Goal: Task Accomplishment & Management: Use online tool/utility

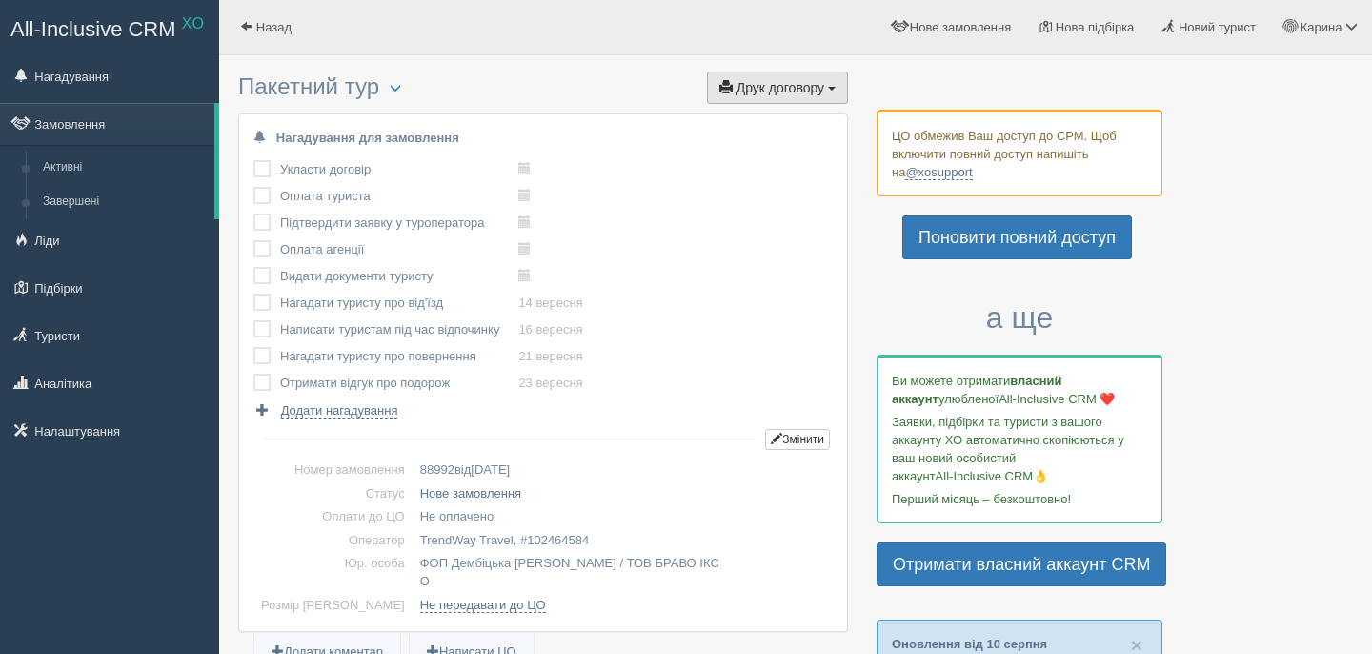
click at [785, 84] on span "Друк договору" at bounding box center [781, 87] width 88 height 15
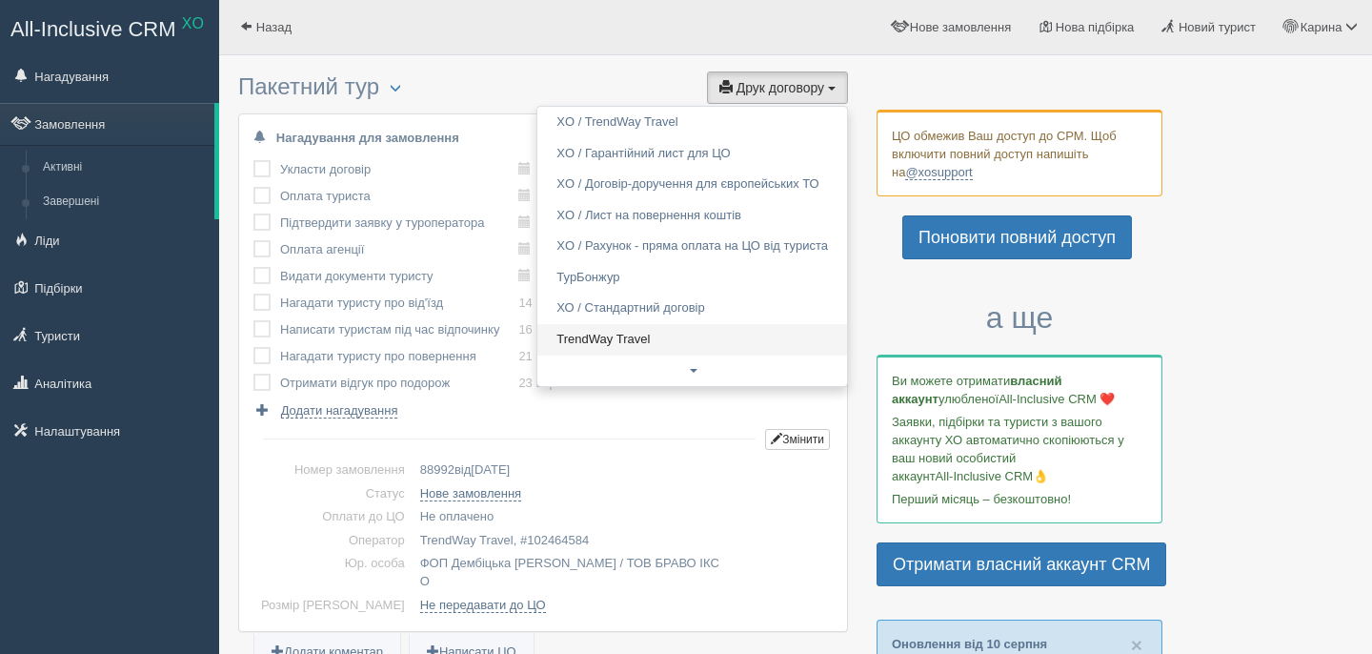
click at [617, 337] on link "TrendWay Travel" at bounding box center [692, 339] width 310 height 31
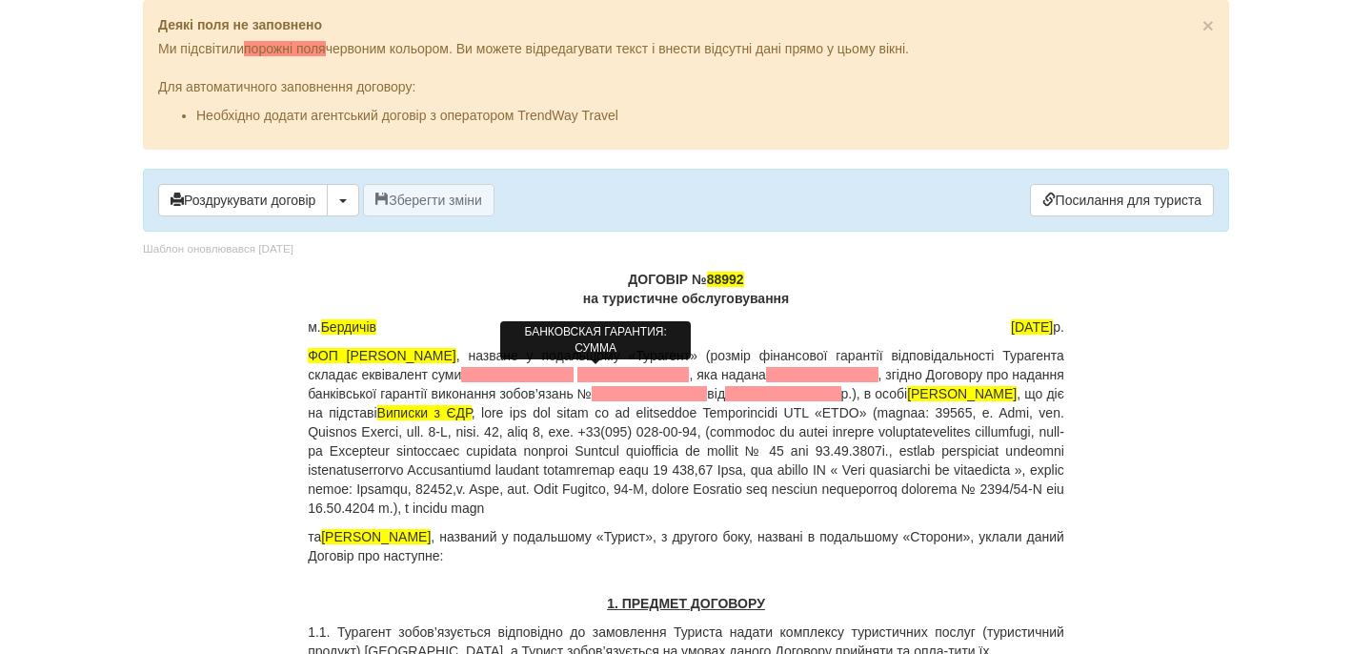
click at [574, 377] on span at bounding box center [517, 374] width 112 height 15
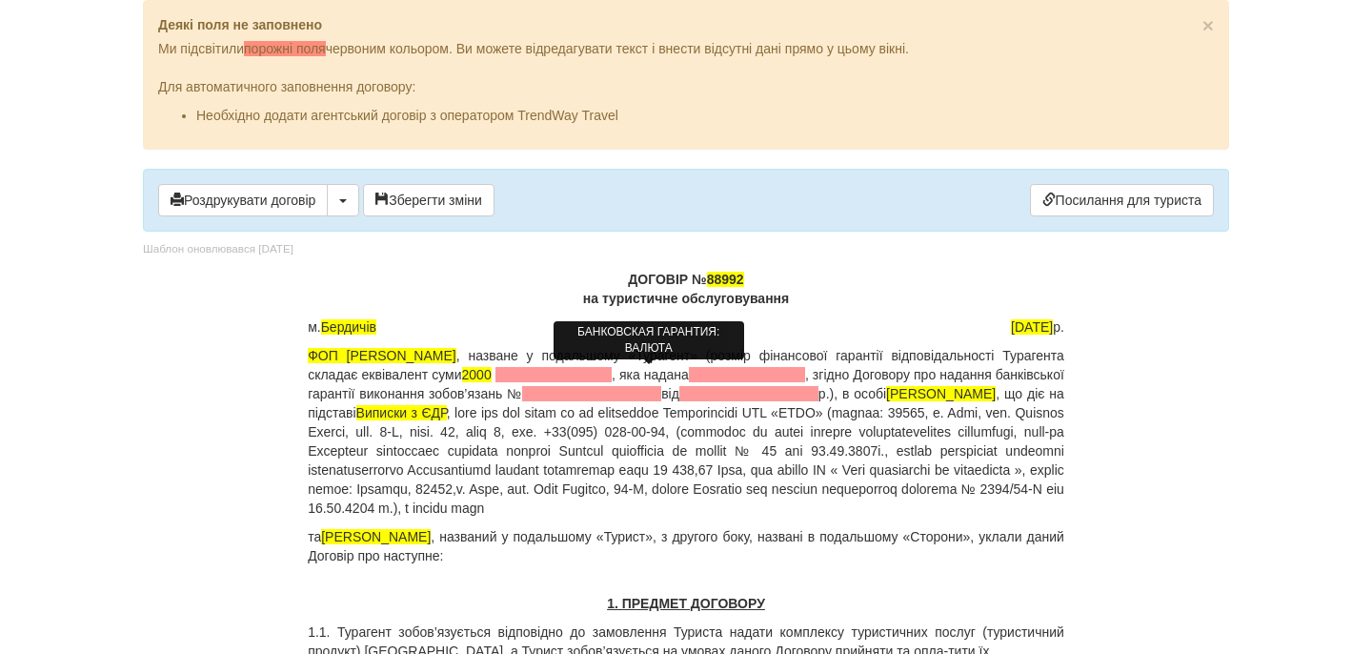
click at [612, 377] on span at bounding box center [553, 374] width 116 height 15
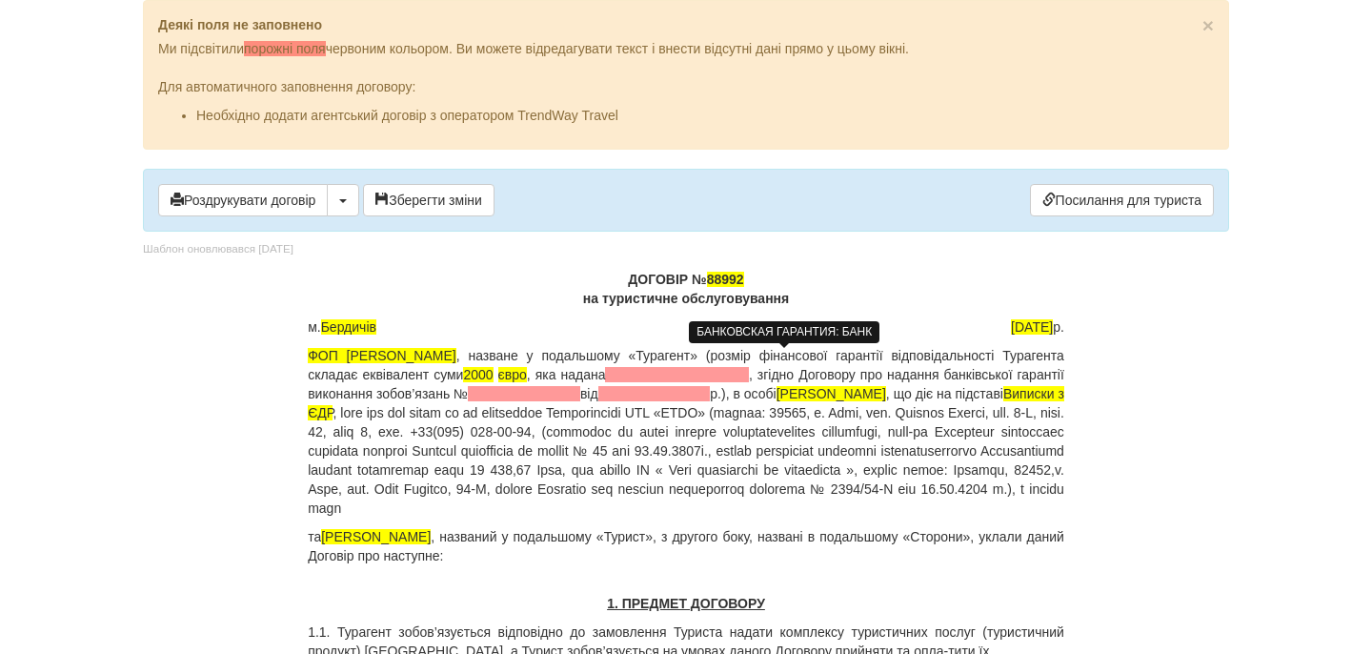
click at [748, 371] on span at bounding box center [676, 374] width 143 height 15
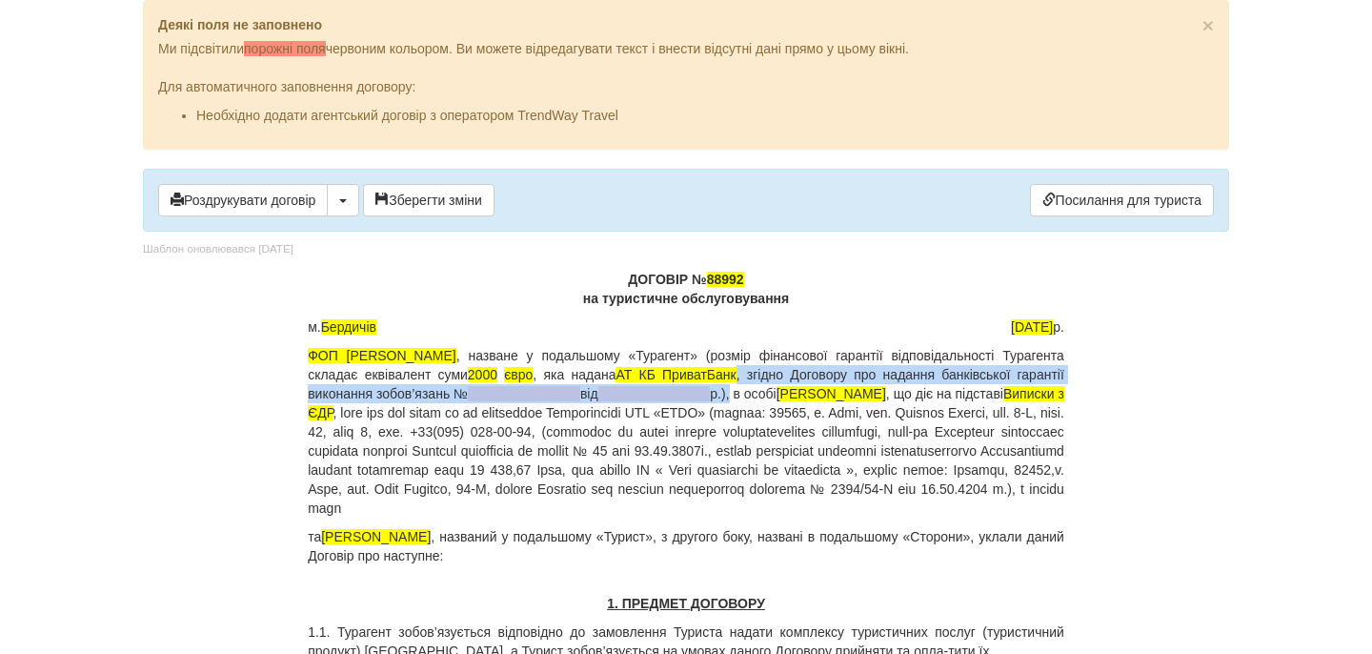
drag, startPoint x: 851, startPoint y: 377, endPoint x: 888, endPoint y: 392, distance: 39.8
click at [888, 393] on p "ФОП [PERSON_NAME] , назване у подальшому «Турагент» (розмір фінансової гарантії…" at bounding box center [686, 432] width 757 height 172
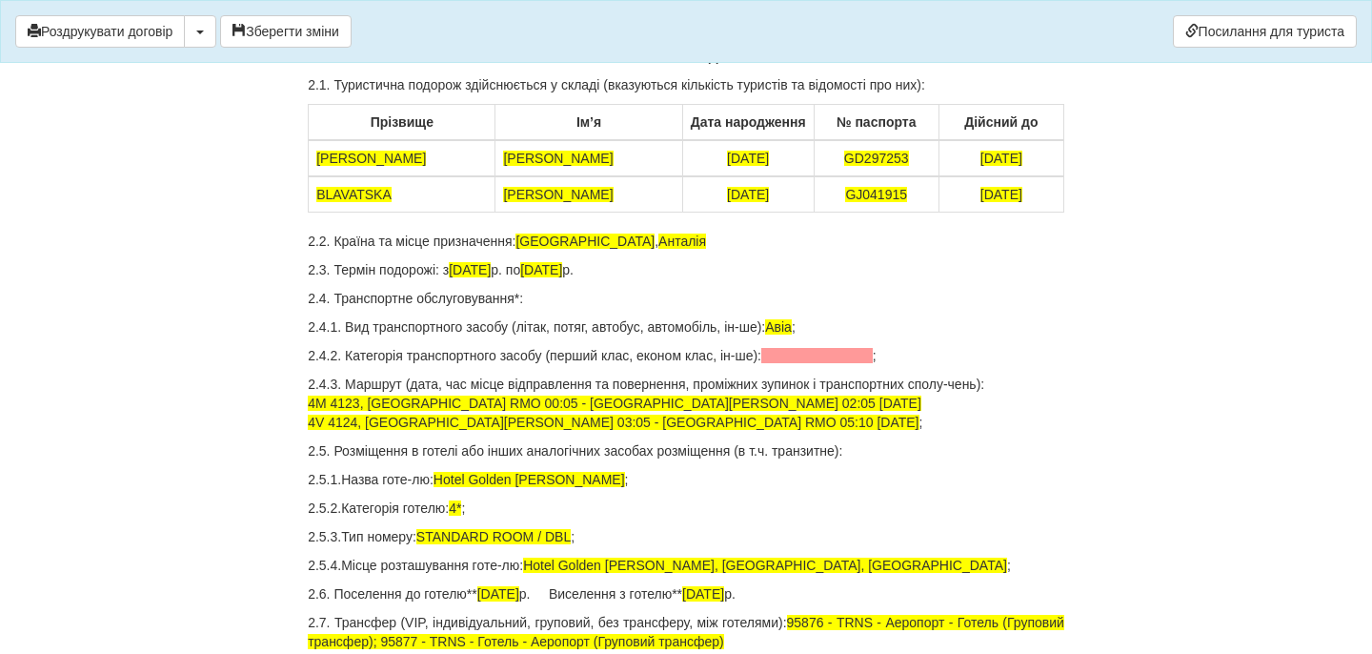
scroll to position [650, 0]
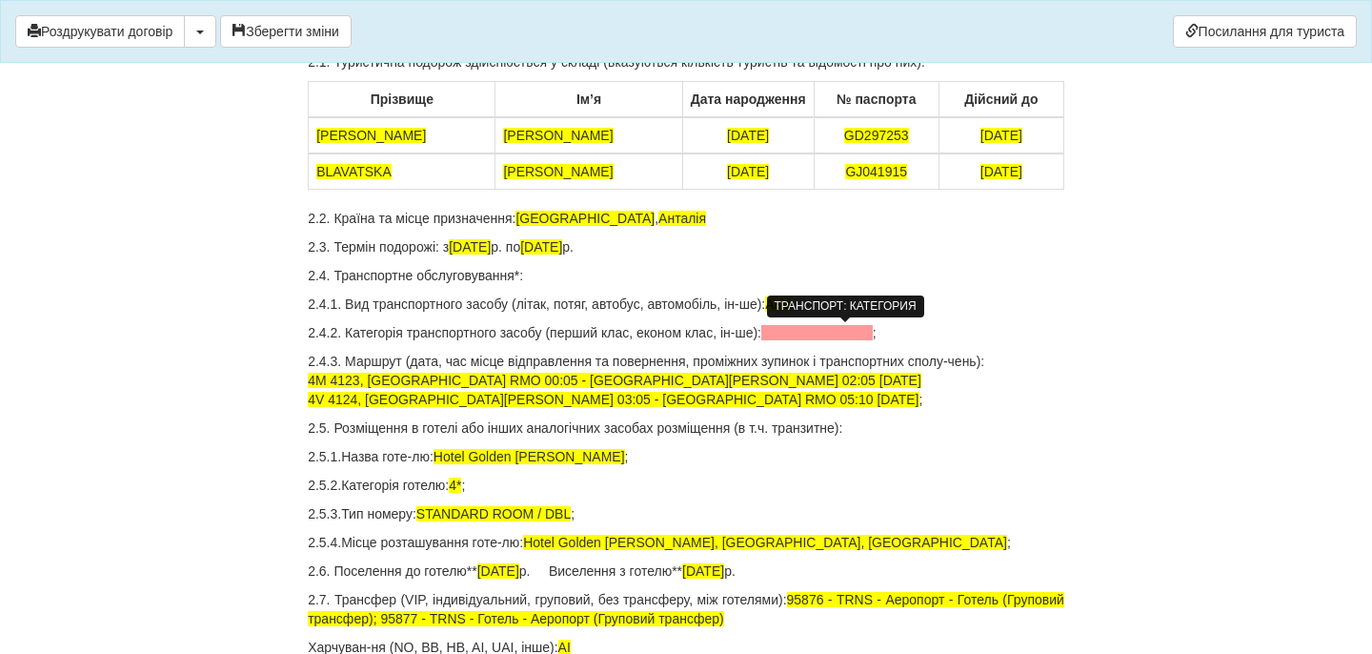
click at [861, 334] on span at bounding box center [816, 332] width 111 height 15
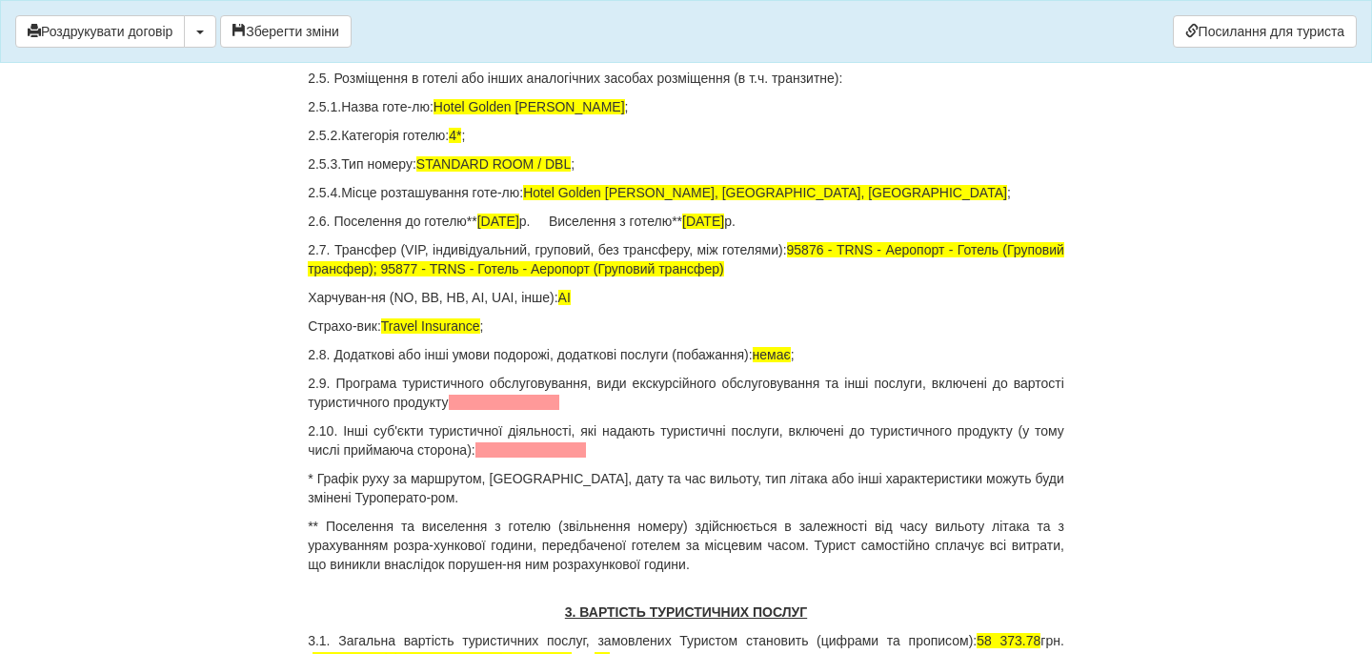
scroll to position [1028, 0]
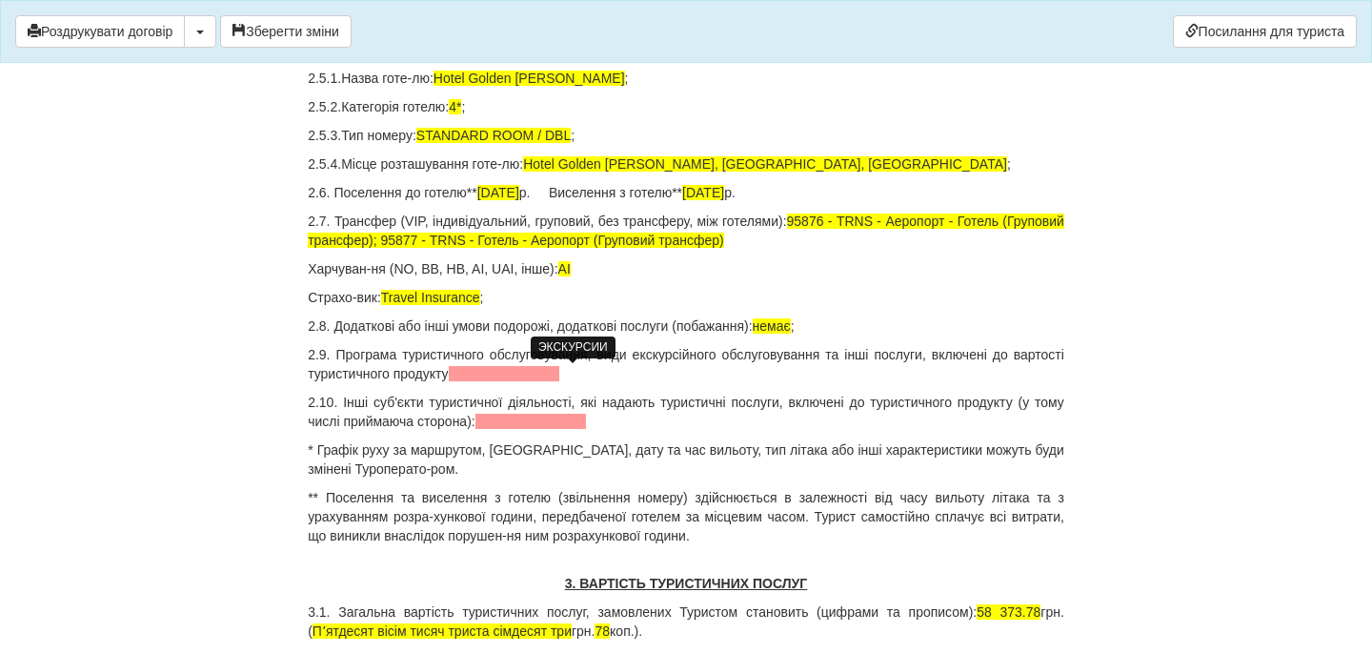
click at [560, 375] on span at bounding box center [504, 373] width 111 height 15
click at [576, 414] on span at bounding box center [530, 421] width 111 height 15
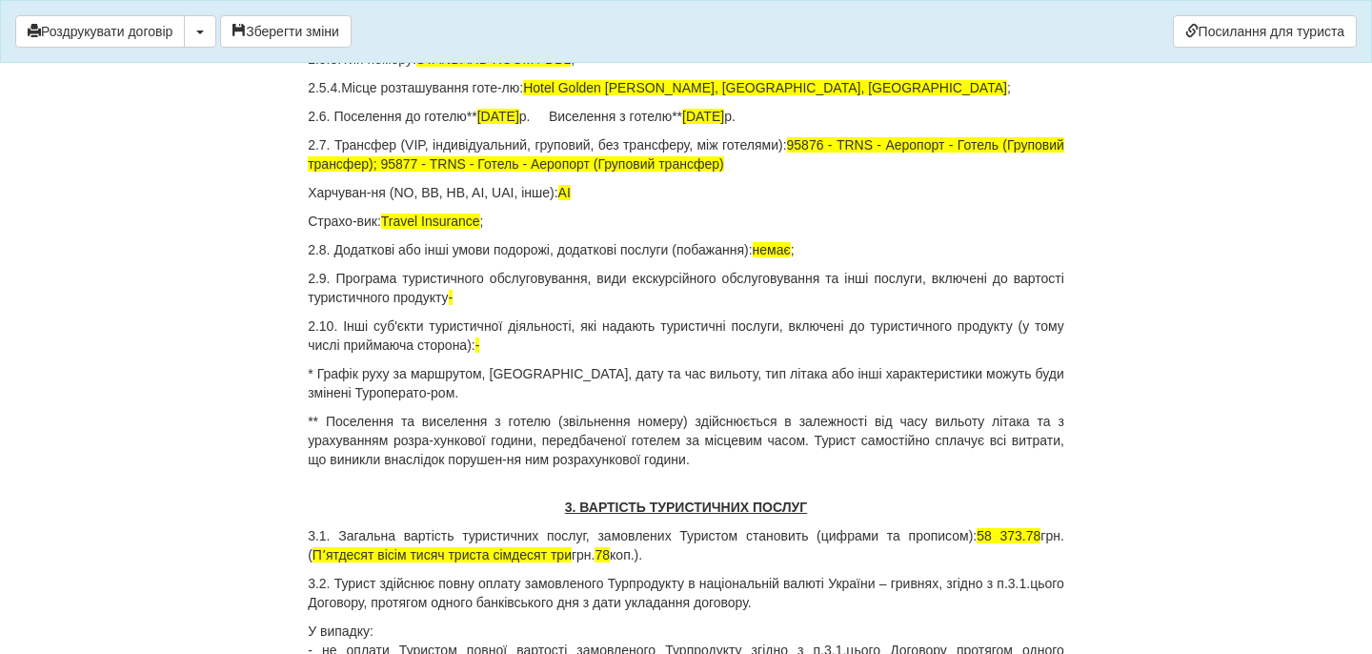
scroll to position [1106, 0]
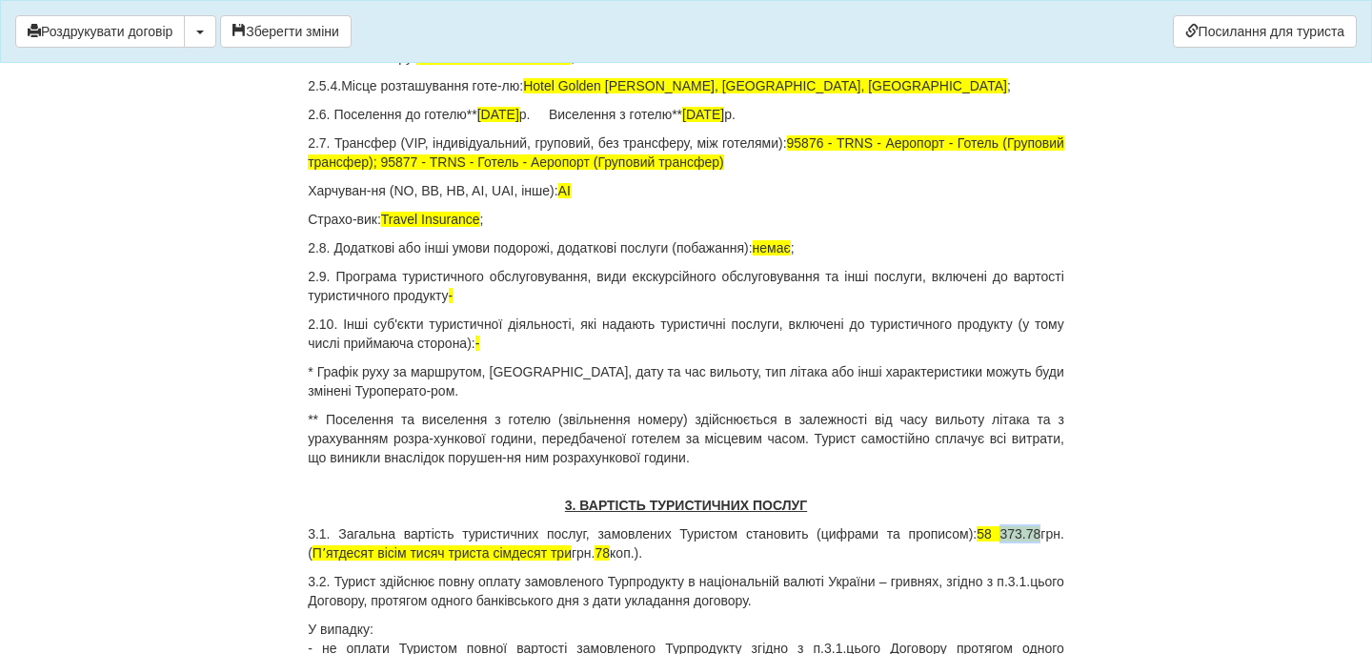
drag, startPoint x: 994, startPoint y: 536, endPoint x: 1033, endPoint y: 536, distance: 39.1
click at [1033, 536] on p "3.1. Загальна вартість туристичних послуг, замовлених Туристом становить (цифра…" at bounding box center [686, 543] width 757 height 38
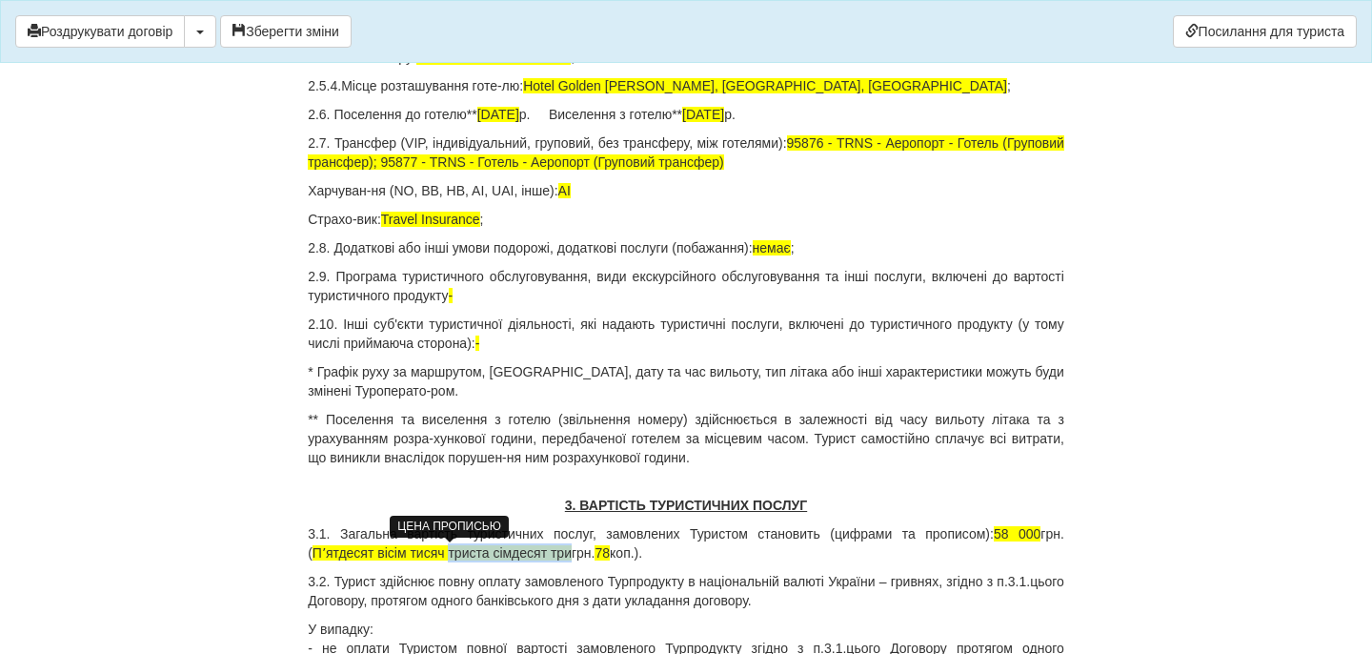
drag, startPoint x: 452, startPoint y: 554, endPoint x: 581, endPoint y: 549, distance: 129.7
click at [572, 550] on span "Пʼятдесят вісім тисяч триста сімдесят три" at bounding box center [442, 552] width 259 height 15
click at [483, 550] on span "78" at bounding box center [475, 552] width 15 height 15
click at [559, 549] on p "3.1. Загальна вартість туристичних послуг, замовлених Туристом становить (цифра…" at bounding box center [686, 543] width 757 height 38
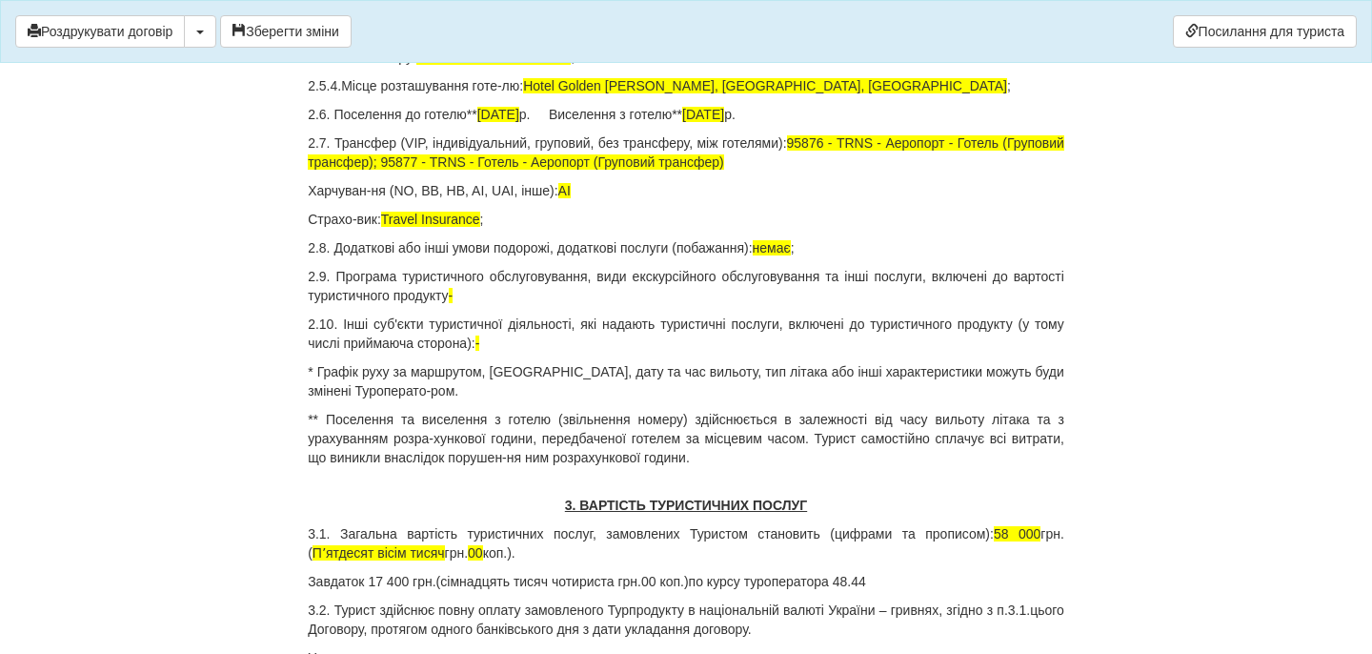
drag, startPoint x: 712, startPoint y: 584, endPoint x: 910, endPoint y: 590, distance: 198.3
click at [910, 590] on p "Завдаток 17 400 грн.(сімнадцять тисяч чотириста грн.00 коп.)по курсу туроперато…" at bounding box center [686, 581] width 757 height 19
copy p "по курсу туроператора 48.44"
click at [583, 553] on p "3.1. Загальна вартість туристичних послуг, замовлених Туристом становить (цифра…" at bounding box center [686, 543] width 757 height 38
click at [764, 552] on p "3.1. Загальна вартість туристичних послуг, замовлених Туристом становить (цифра…" at bounding box center [686, 543] width 757 height 38
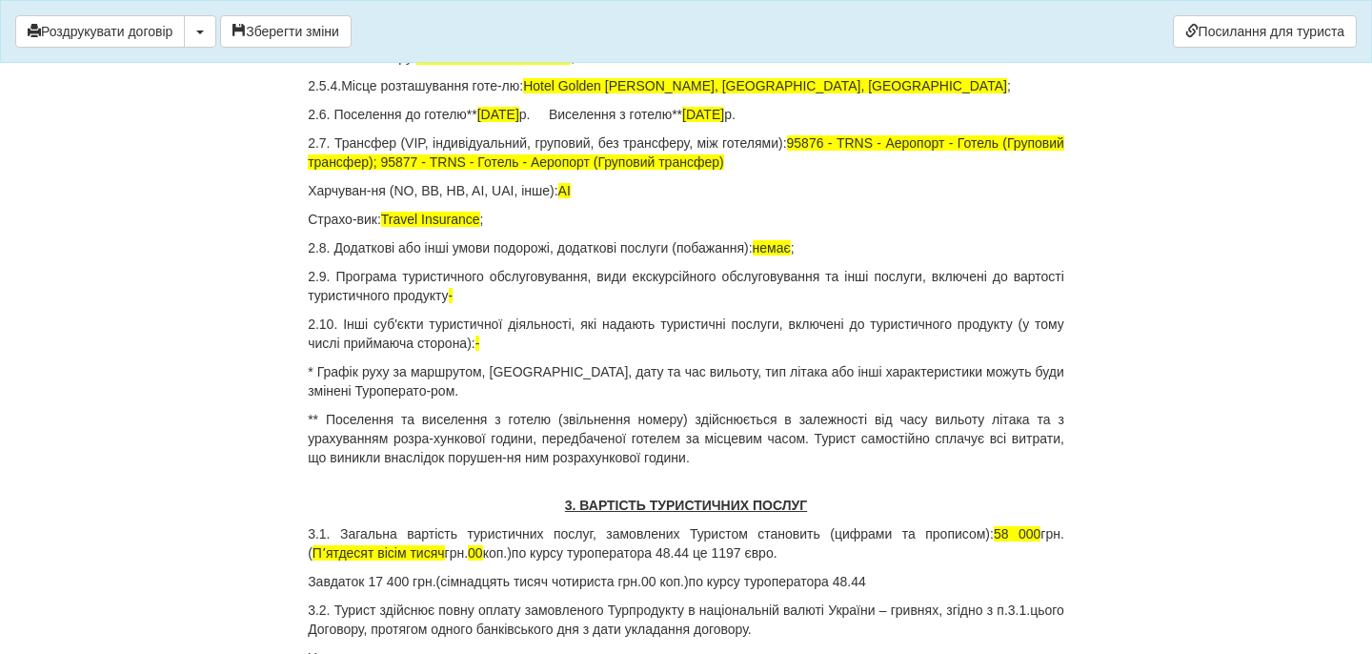
click at [920, 582] on p "Завдаток 17 400 грн.(сімнадцять тисяч чотириста грн.00 коп.)по курсу туроперато…" at bounding box center [686, 581] width 757 height 19
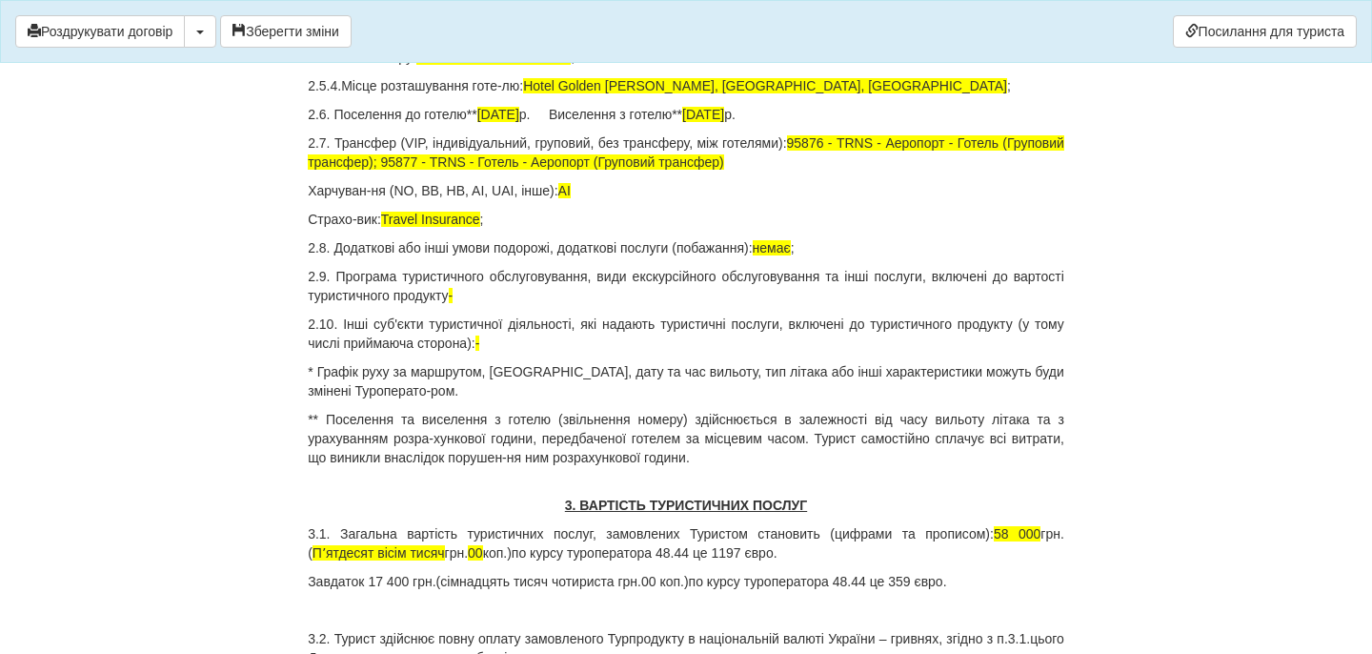
click at [517, 607] on p at bounding box center [686, 609] width 757 height 19
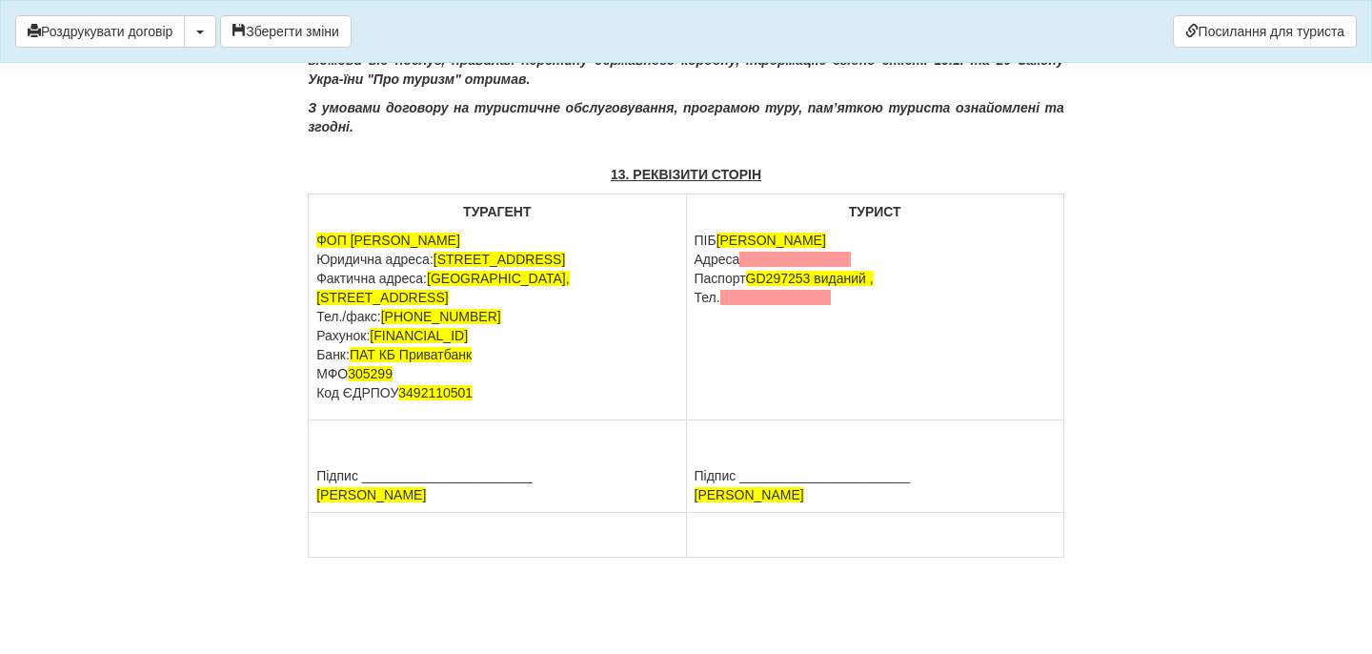
scroll to position [9203, 0]
drag, startPoint x: 861, startPoint y: 258, endPoint x: 690, endPoint y: 258, distance: 171.5
click at [689, 258] on td "ТУРИСТ ПІБ [PERSON_NAME] [GEOGRAPHIC_DATA] Паспорт [PASSPORT] виданий , Тел." at bounding box center [874, 307] width 377 height 226
drag, startPoint x: 821, startPoint y: 258, endPoint x: 866, endPoint y: 298, distance: 60.1
click at [866, 305] on td "ТУРИСТ ПІБ [PERSON_NAME] [PASSPORT] виданий , Тел." at bounding box center [874, 307] width 377 height 226
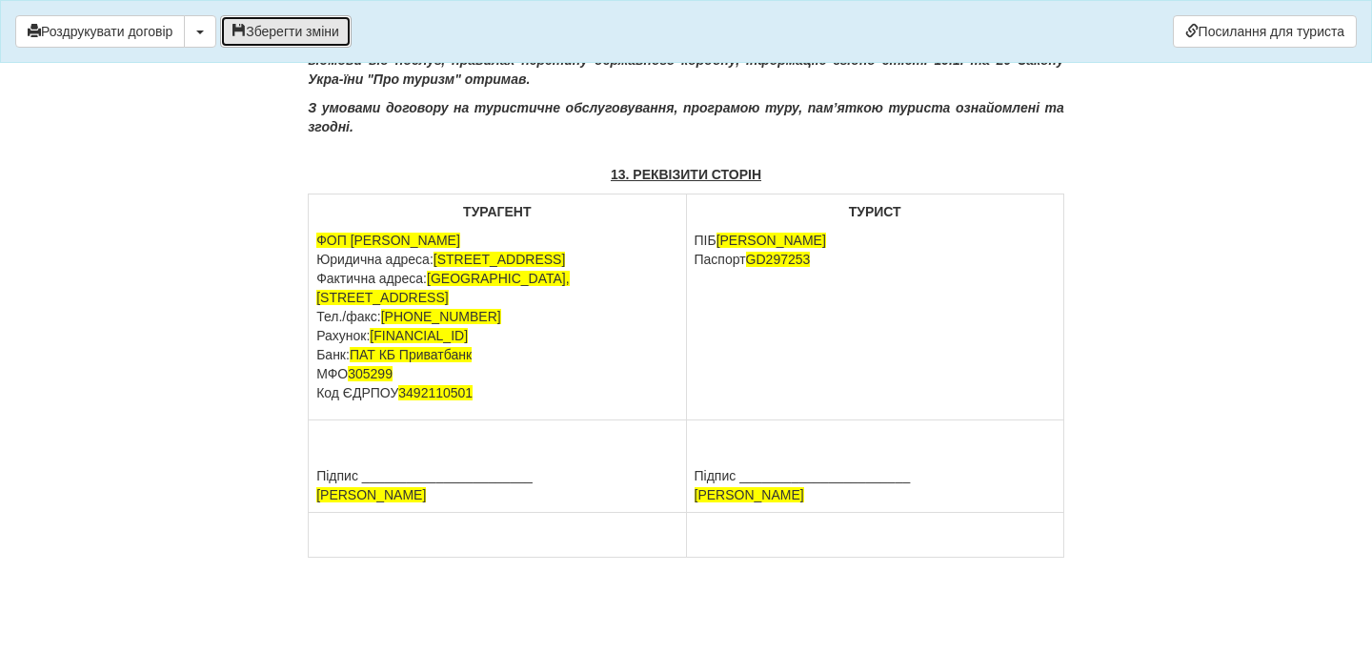
click at [307, 28] on button "Зберегти зміни" at bounding box center [285, 31] width 131 height 32
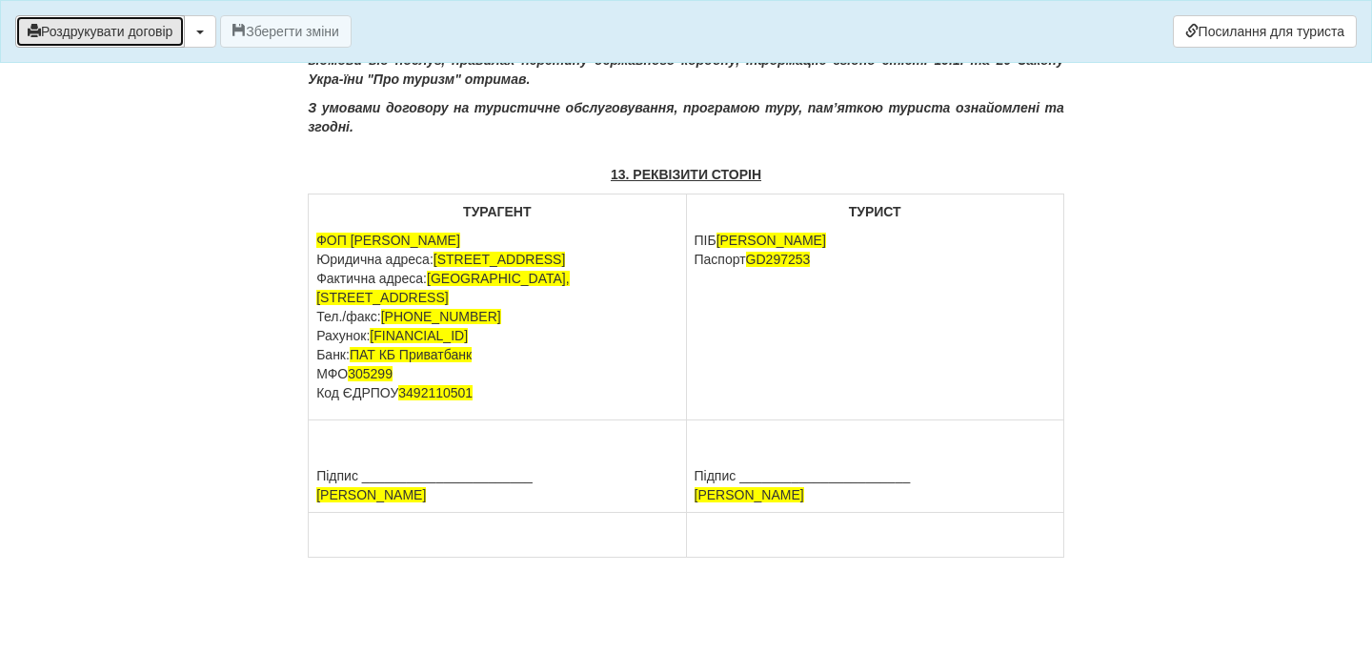
click at [157, 39] on button "Роздрукувати договір" at bounding box center [100, 31] width 170 height 32
